Goal: Task Accomplishment & Management: Manage account settings

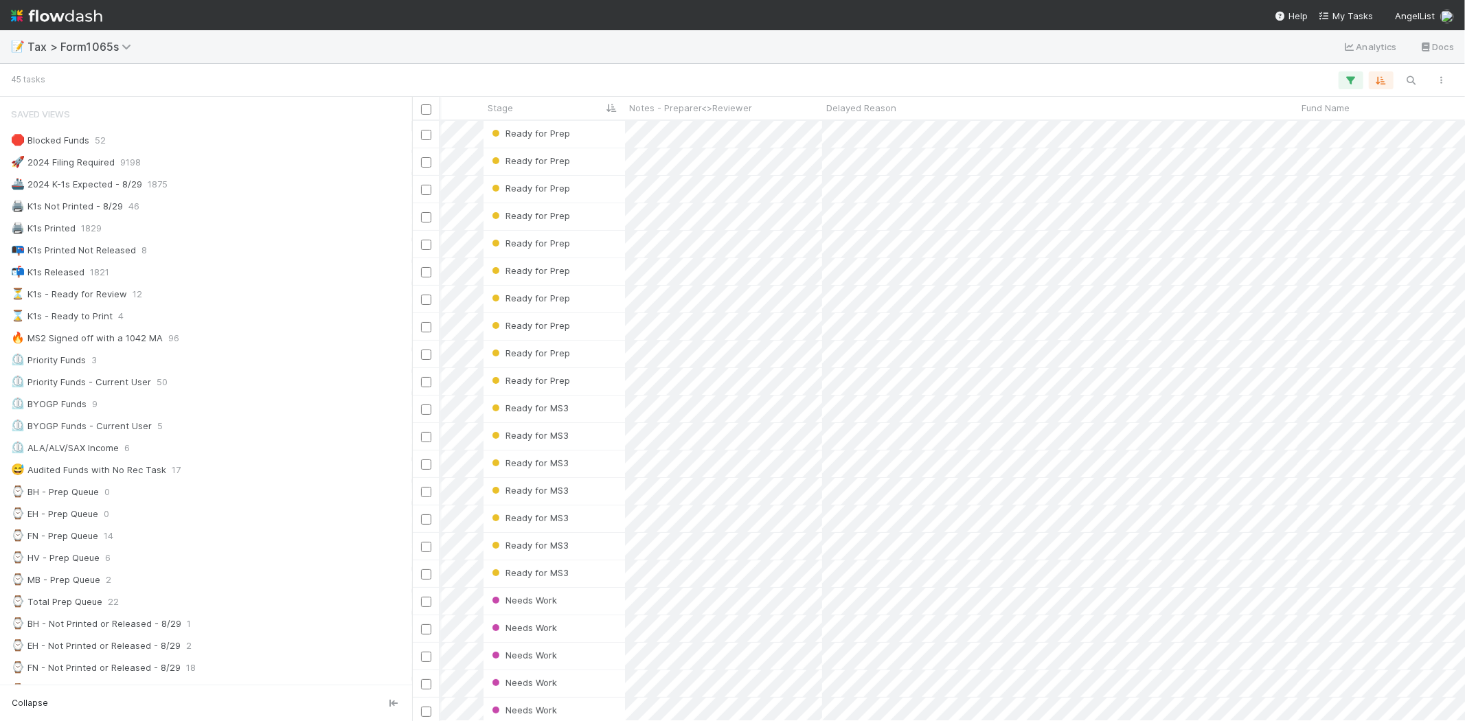
scroll to position [588, 1041]
click at [82, 11] on img at bounding box center [56, 15] width 91 height 23
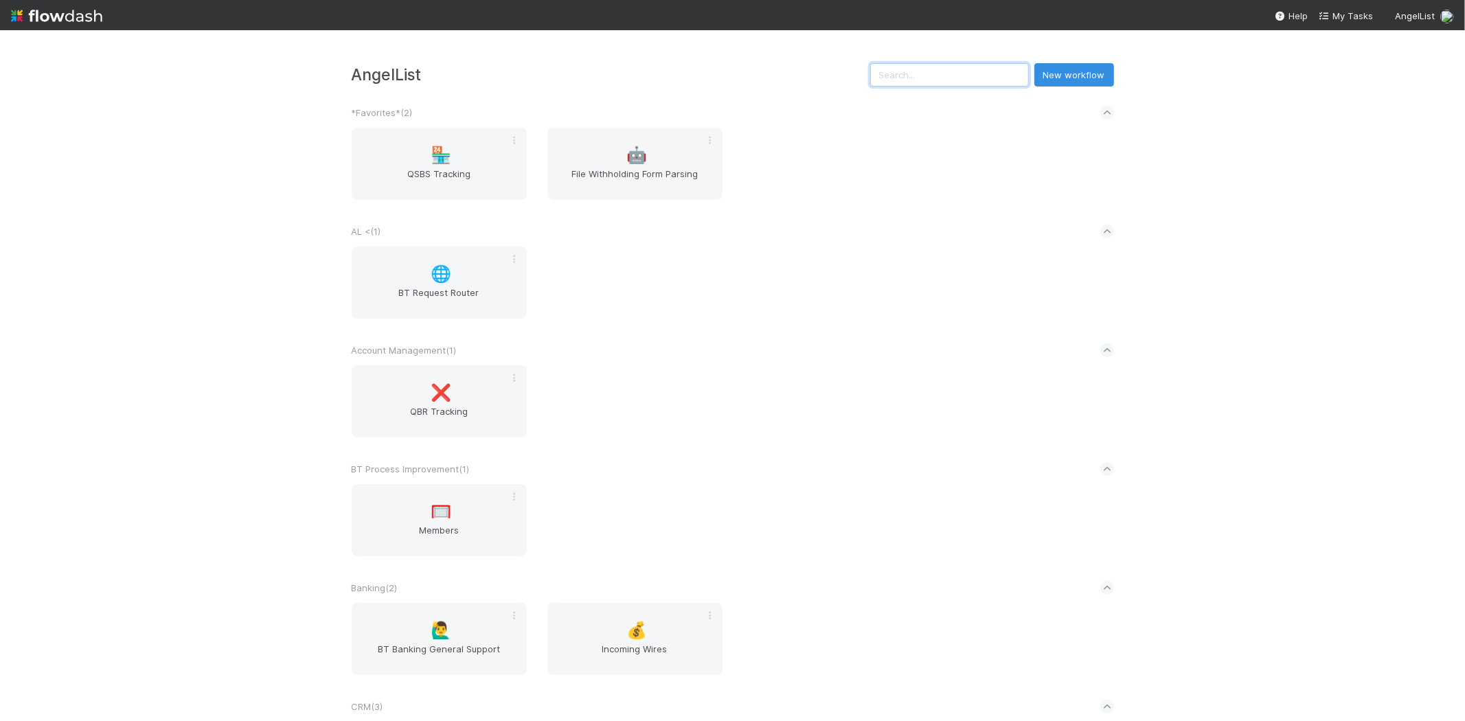
click at [975, 80] on input "text" at bounding box center [949, 74] width 159 height 23
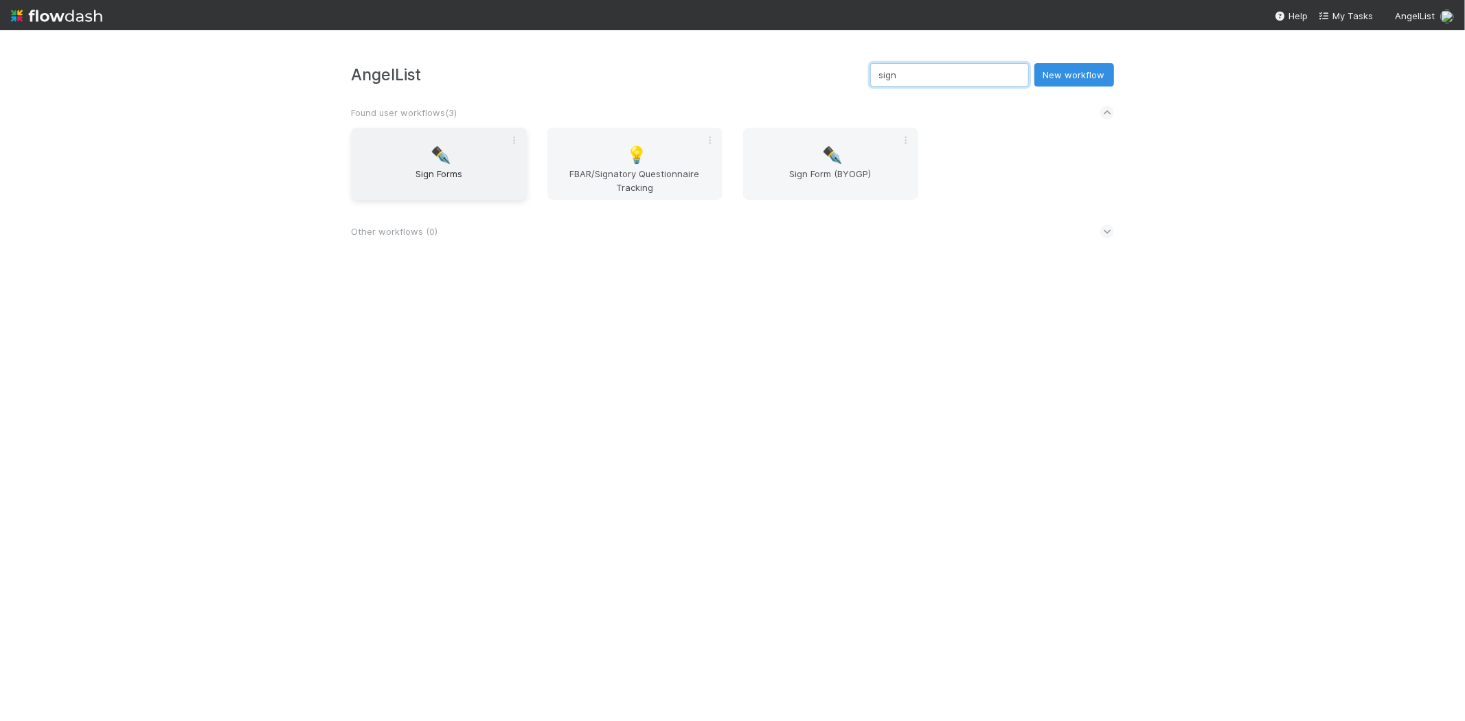
type input "sign"
click at [442, 154] on span "✒️" at bounding box center [441, 155] width 21 height 18
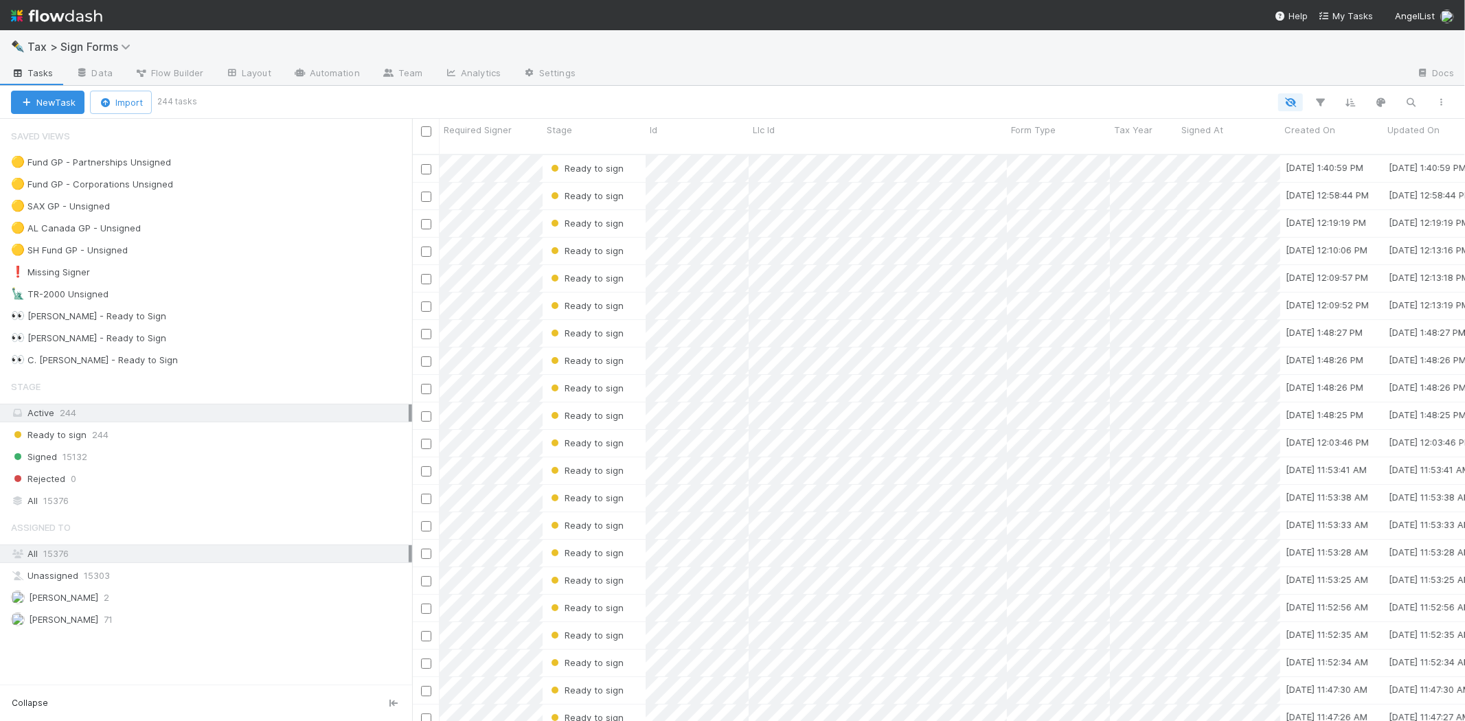
scroll to position [566, 1041]
click at [55, 4] on img at bounding box center [56, 15] width 91 height 23
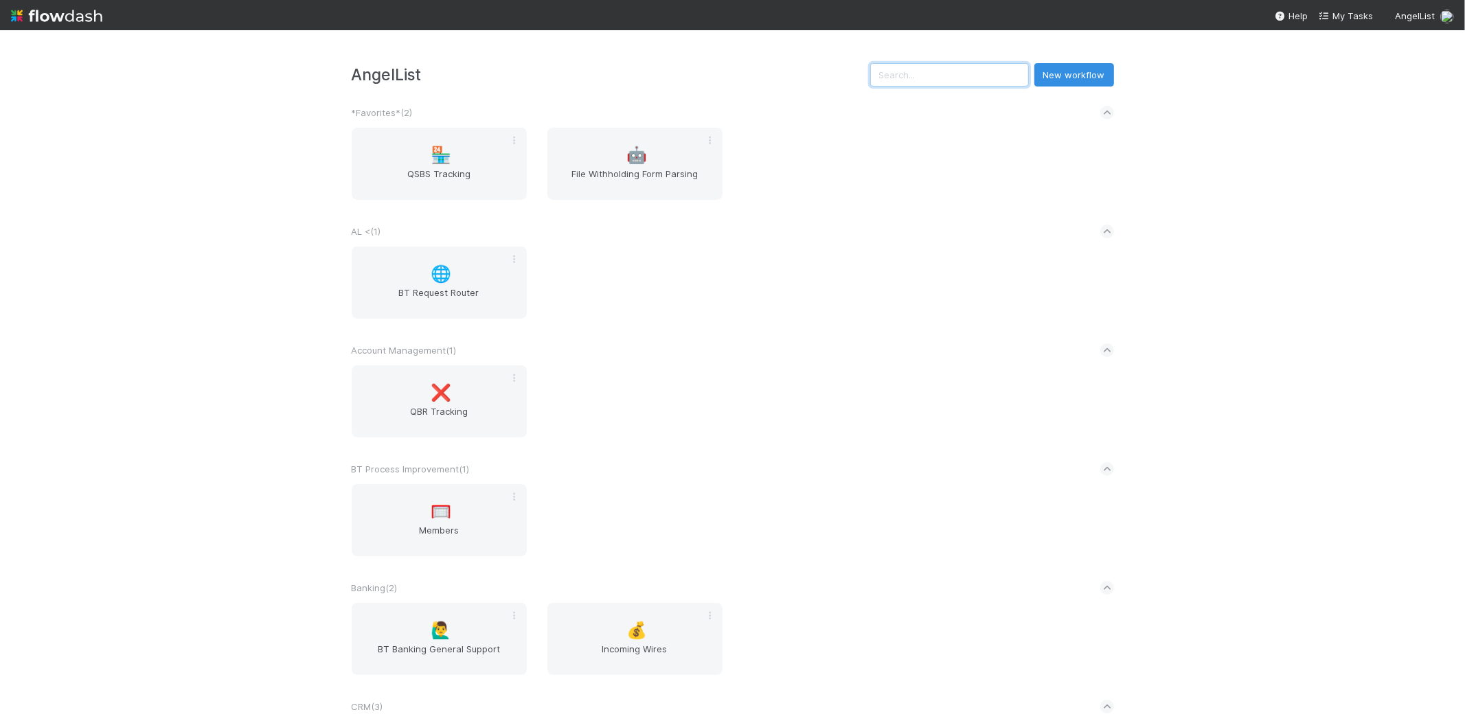
click at [952, 78] on input "text" at bounding box center [949, 74] width 159 height 23
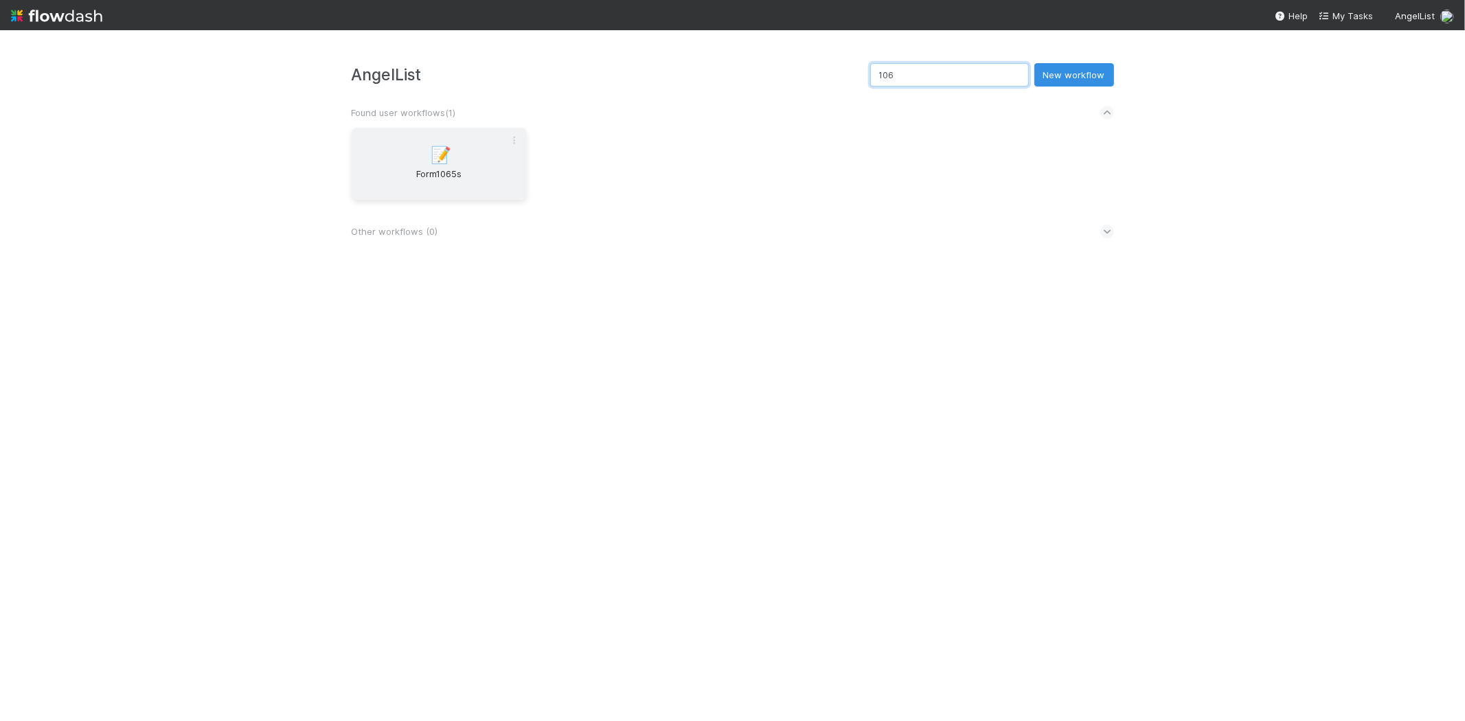
type input "106"
click at [431, 153] on span "📝" at bounding box center [441, 155] width 21 height 18
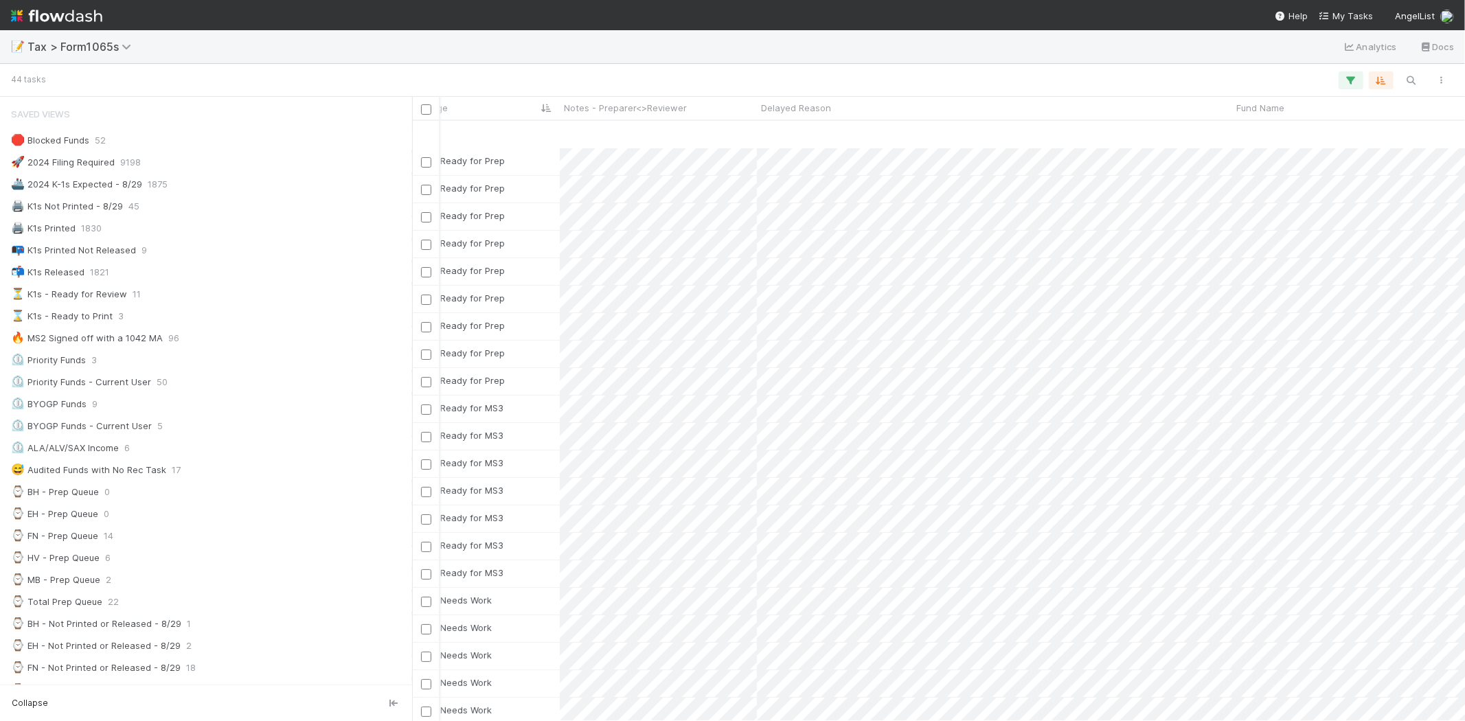
scroll to position [76, 368]
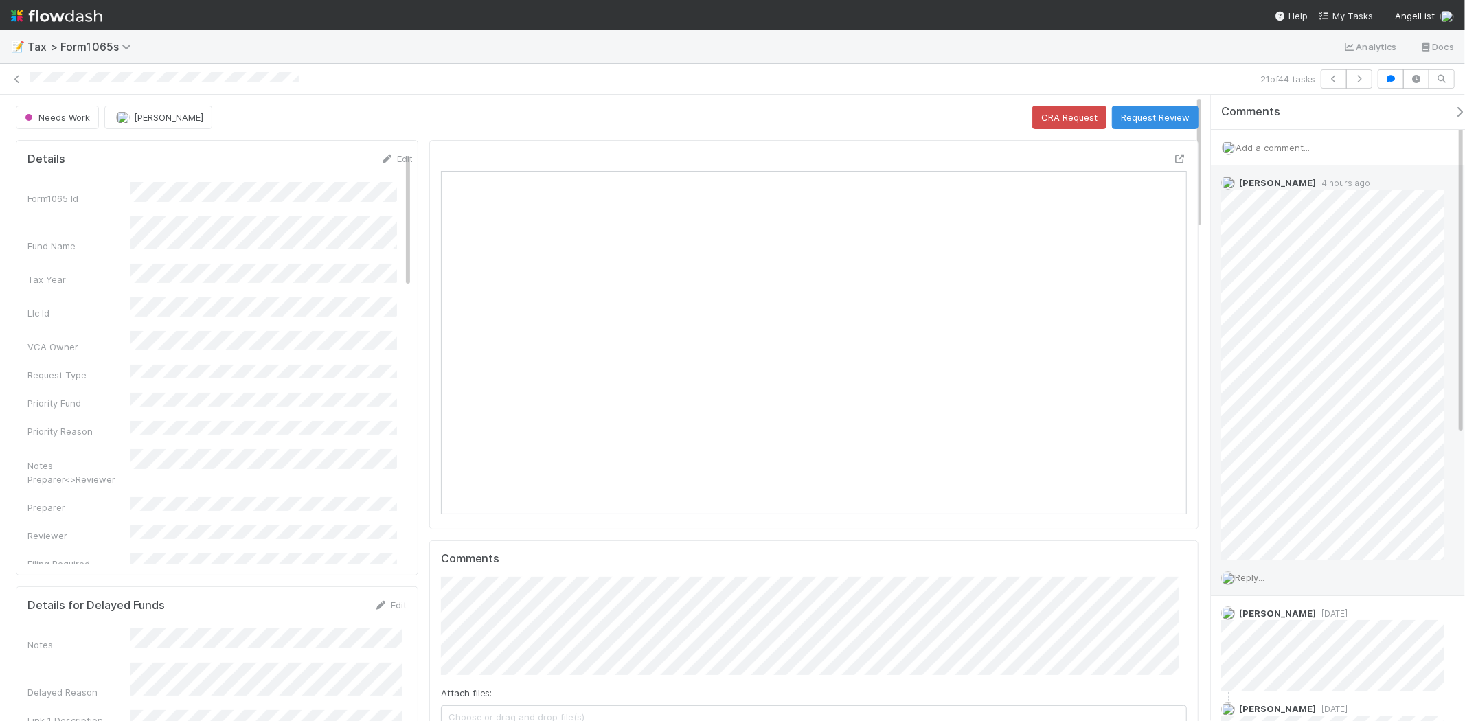
click at [1458, 345] on div "Amy Gregorius 4 hours ago Reply..." at bounding box center [1344, 380] width 266 height 431
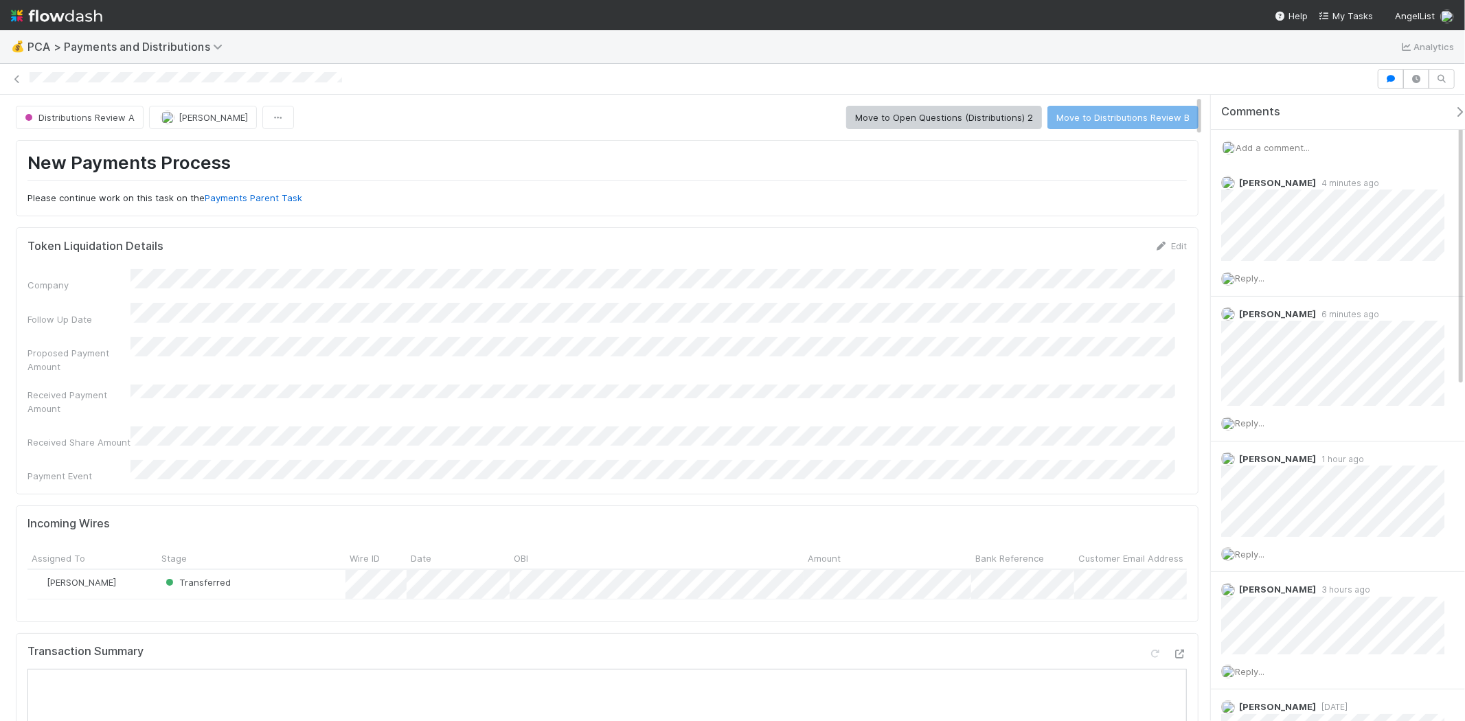
click at [1270, 147] on span "Add a comment..." at bounding box center [1272, 147] width 74 height 11
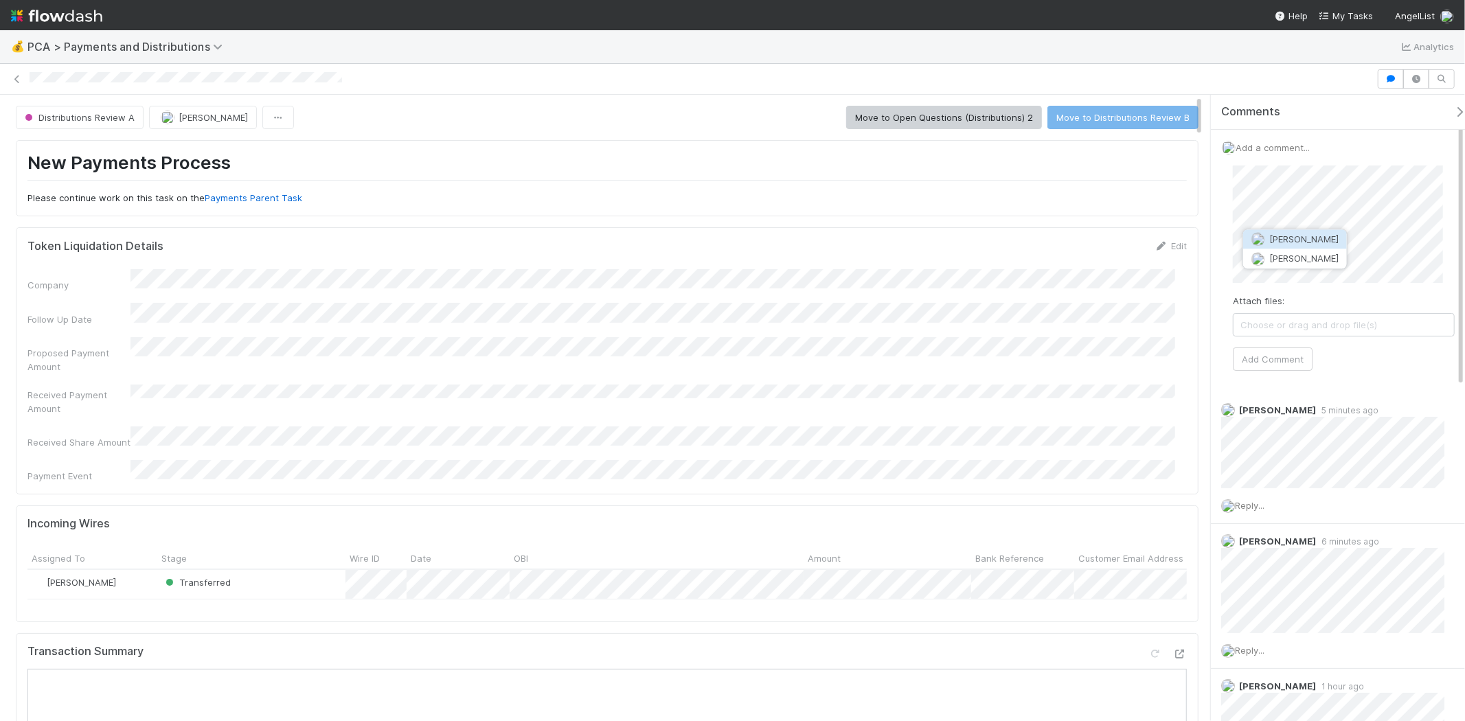
click at [1298, 264] on button "Cierra Catarino" at bounding box center [1295, 258] width 104 height 19
click at [1286, 361] on button "Add Comment" at bounding box center [1273, 358] width 80 height 23
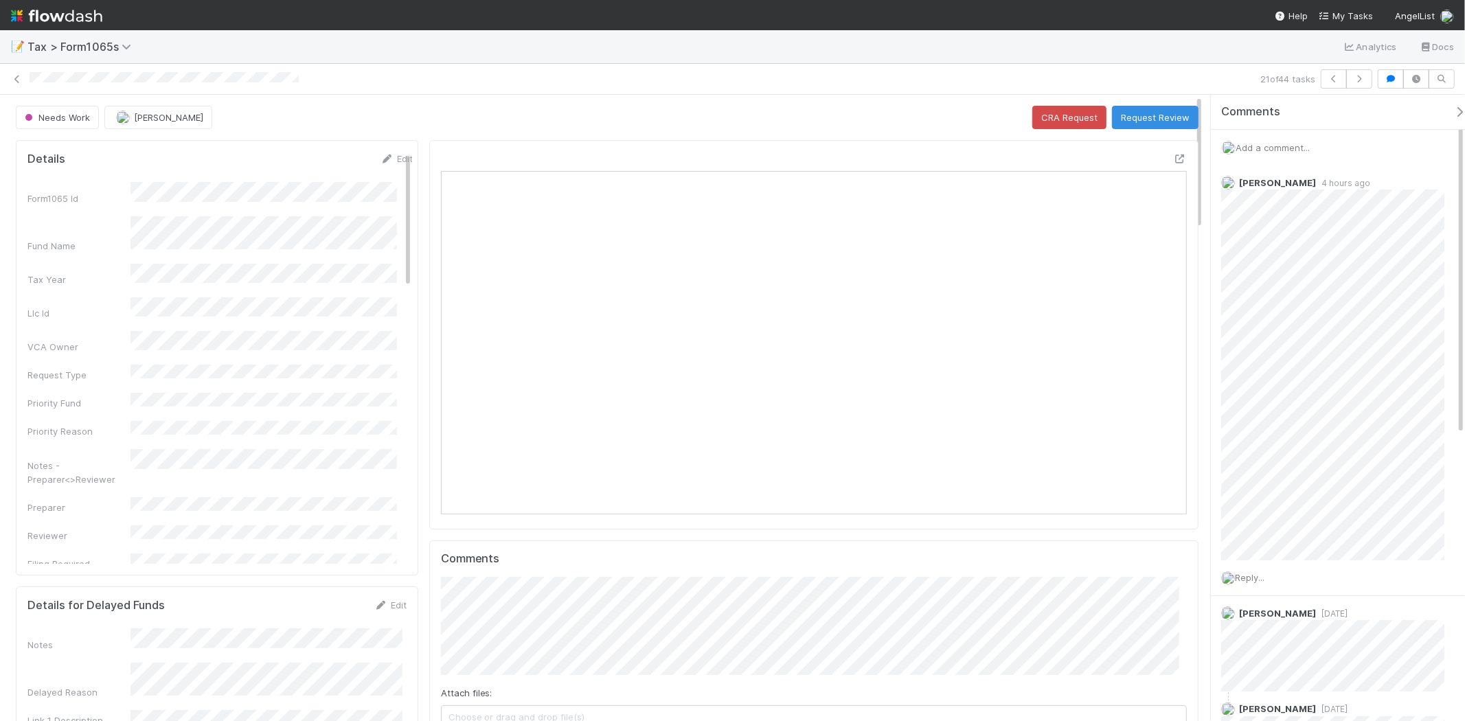
click at [1130, 143] on div at bounding box center [813, 334] width 769 height 389
click at [1130, 115] on button "Request Review" at bounding box center [1155, 117] width 87 height 23
click at [1277, 147] on span "Add a comment..." at bounding box center [1272, 147] width 74 height 11
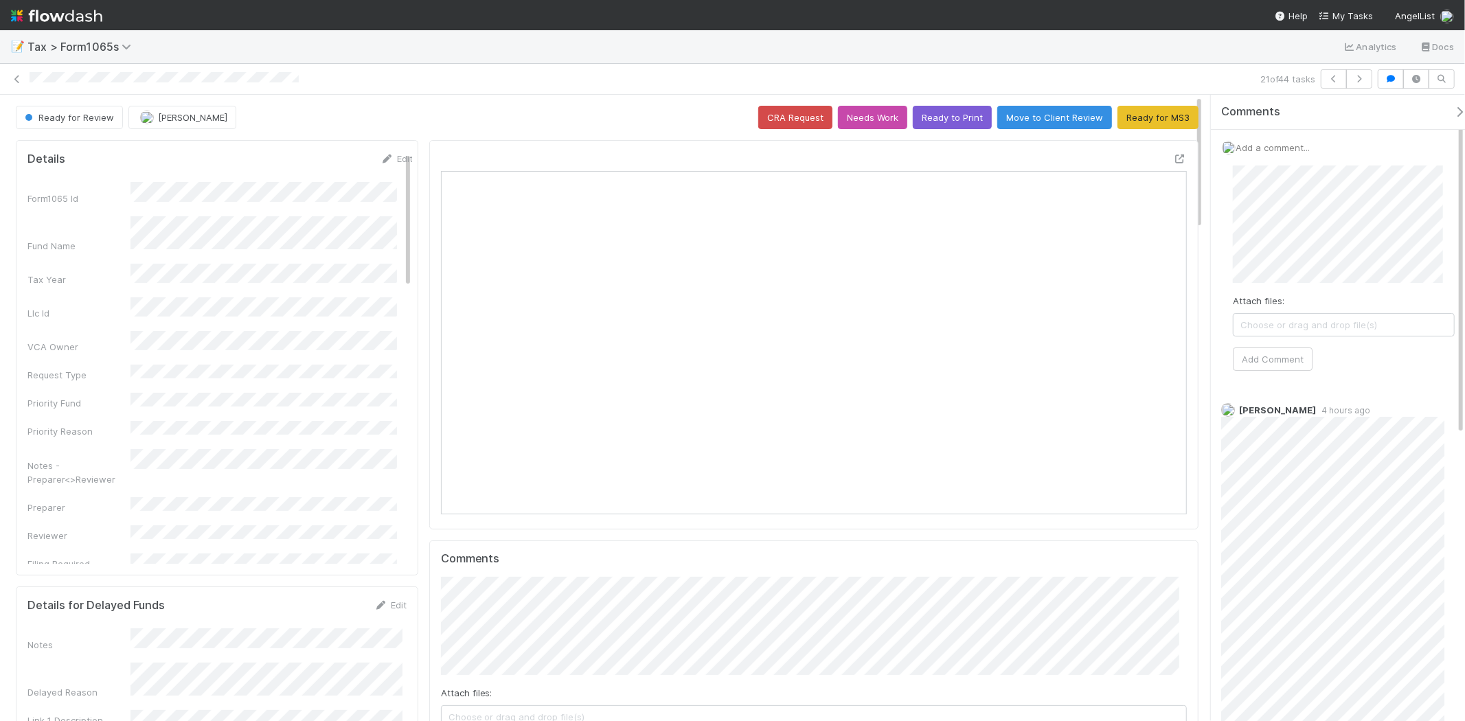
click at [1268, 372] on div "Attach files: Choose or drag and drop file(s) Add Comment" at bounding box center [1344, 267] width 244 height 227
click at [1272, 361] on button "Add Comment" at bounding box center [1273, 358] width 80 height 23
click at [45, 17] on img at bounding box center [56, 15] width 91 height 23
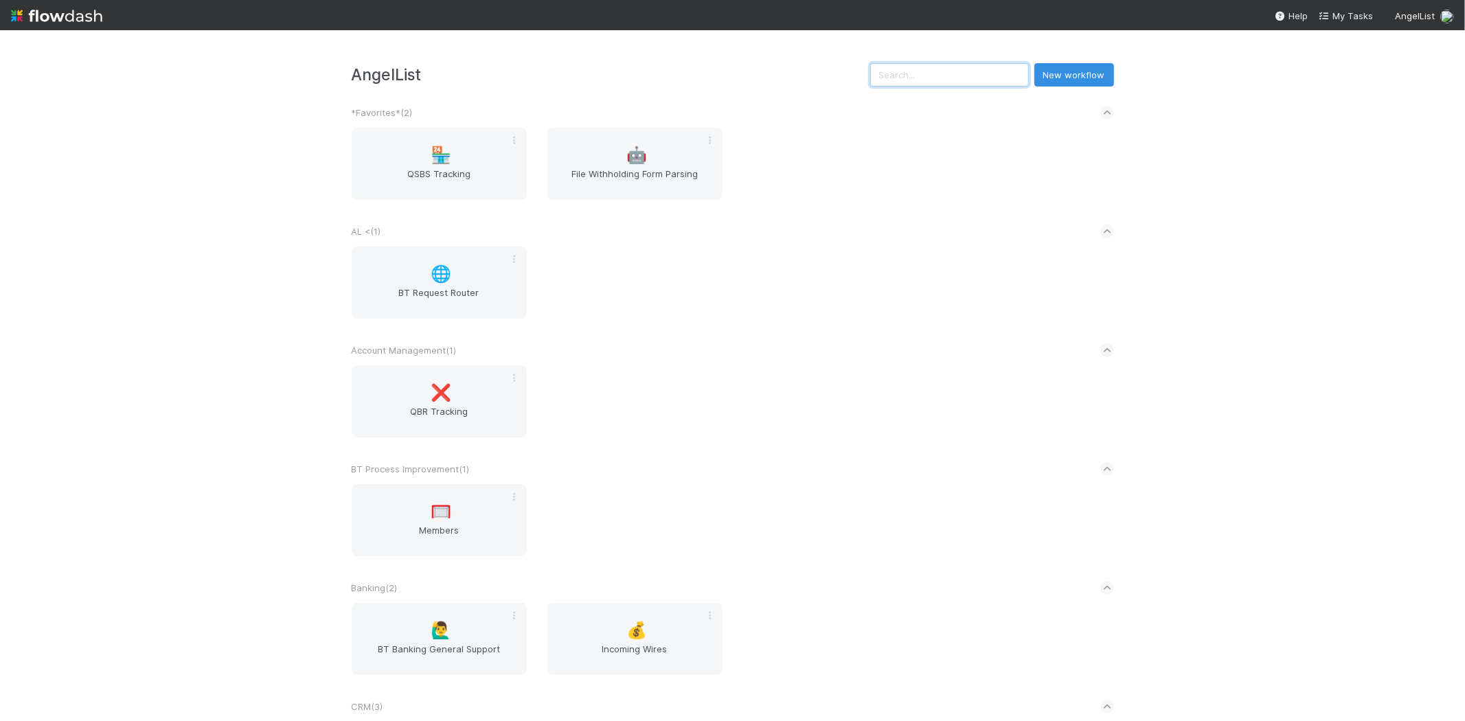
click at [926, 71] on input "text" at bounding box center [949, 74] width 159 height 23
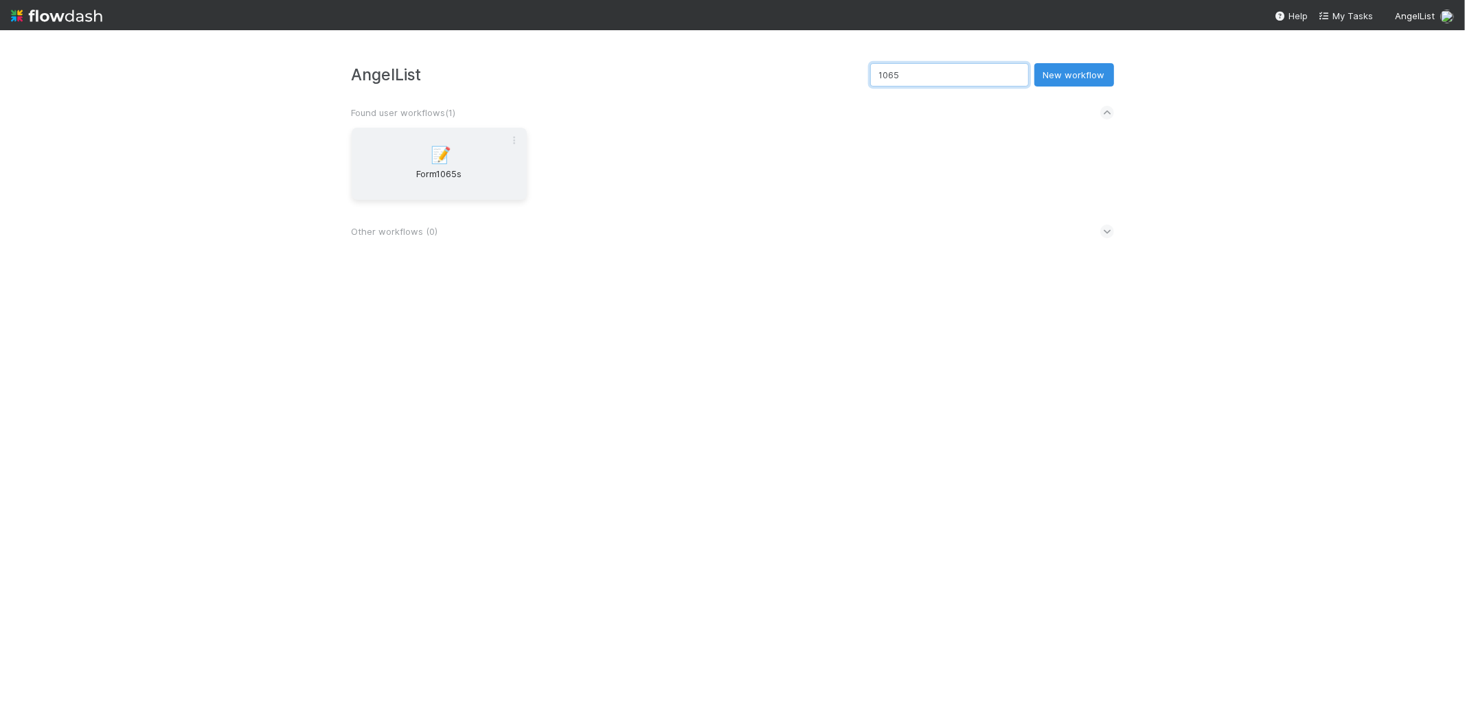
type input "1065"
click at [411, 161] on div "📝 Form1065s" at bounding box center [439, 164] width 175 height 72
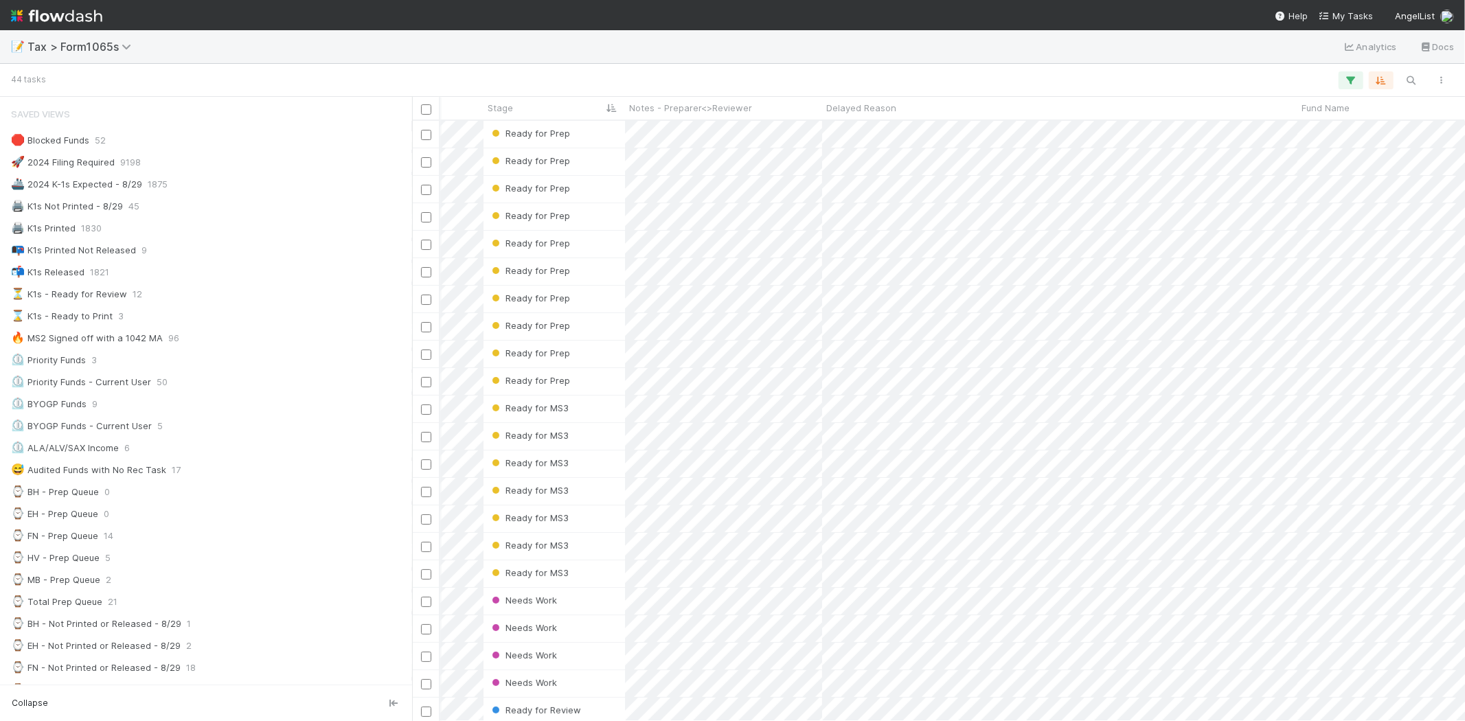
scroll to position [0, 550]
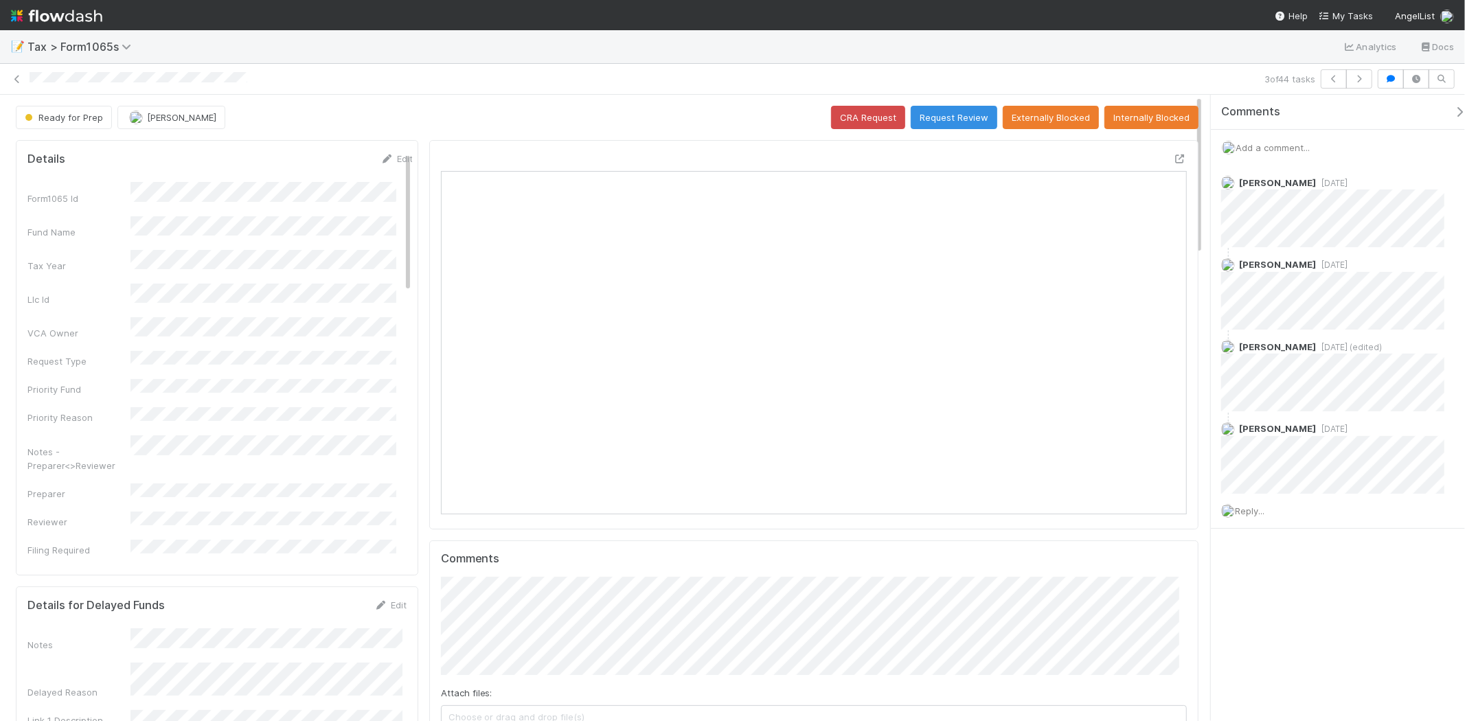
scroll to position [268, 726]
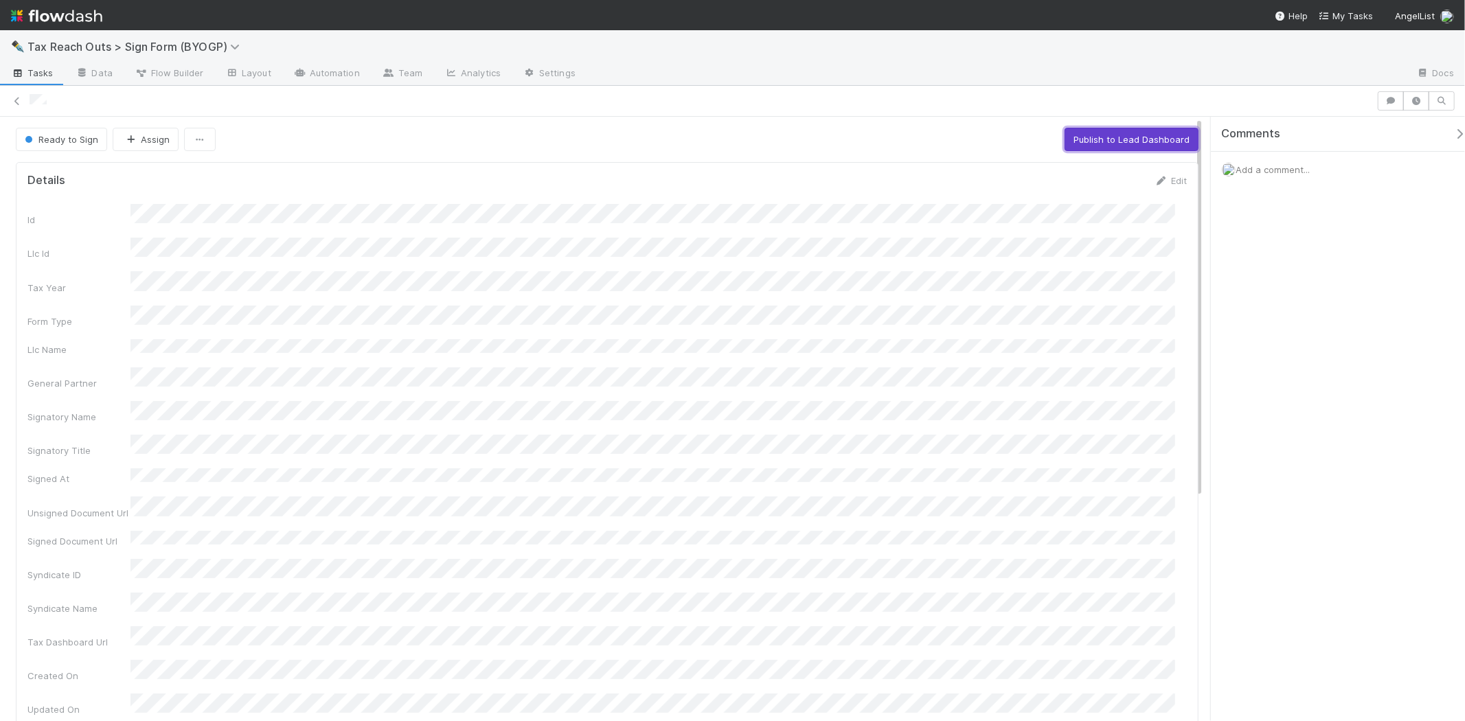
click at [1093, 131] on button "Publish to Lead Dashboard" at bounding box center [1131, 139] width 134 height 23
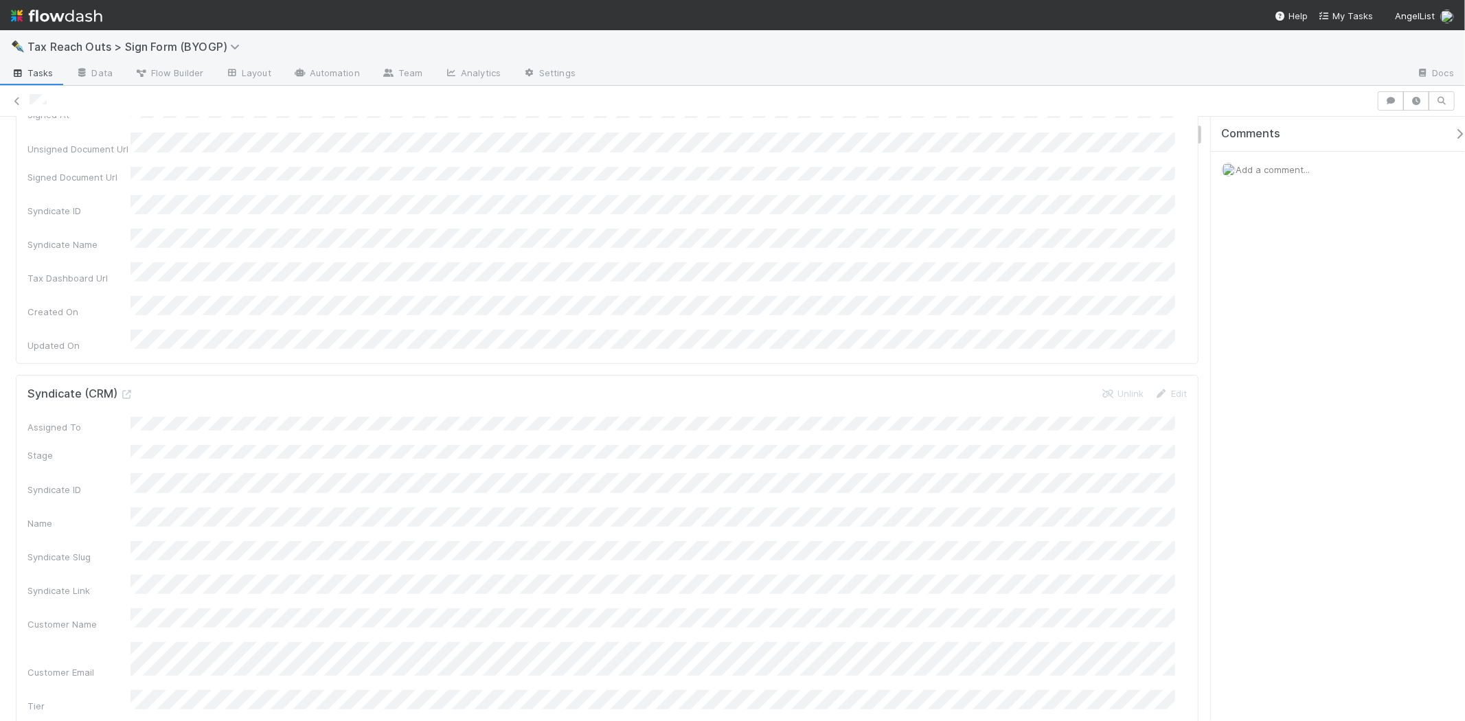
scroll to position [152, 0]
